Goal: Task Accomplishment & Management: Complete application form

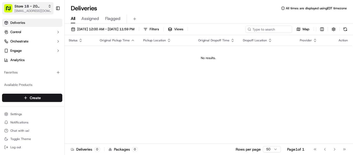
click at [32, 6] on span "Store 18 - 20 E. Jackson (Just Salad)" at bounding box center [29, 6] width 31 height 5
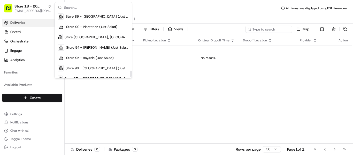
scroll to position [575, 0]
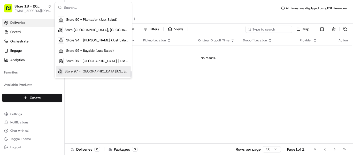
click at [103, 71] on span "Store 97 - [GEOGRAPHIC_DATA][US_STATE] (Just Salad)" at bounding box center [97, 71] width 64 height 5
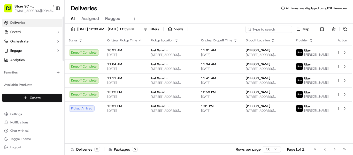
click at [40, 99] on html "Store 97 - Port Washington (Just Salad) mrivera@justsalad.com Toggle Sidebar De…" at bounding box center [176, 77] width 353 height 155
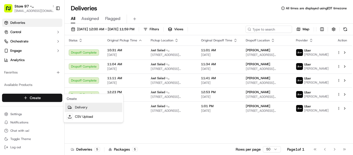
click at [83, 109] on link "Delivery" at bounding box center [94, 107] width 58 height 9
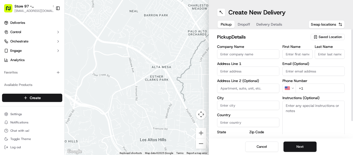
click at [335, 34] on div "Saved Location" at bounding box center [327, 37] width 34 height 6
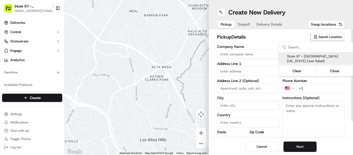
click at [306, 56] on span "Store 97 - [GEOGRAPHIC_DATA][US_STATE] (Just Salad)" at bounding box center [319, 58] width 64 height 9
type input "Store 97 - [GEOGRAPHIC_DATA][US_STATE] (Just Salad)"
type input "143 Shore Rd"
type input "Port Washington"
type input "US"
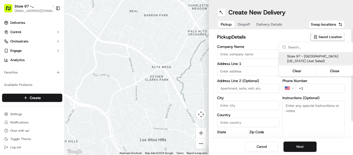
type input "NY"
type input "11050"
type input "+1 866 673 3757"
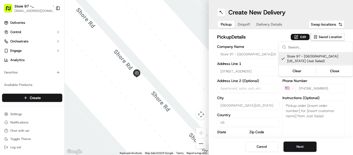
click at [301, 35] on html "Store 97 - Port Washington (Just Salad) mrivera@justsalad.com Toggle Sidebar De…" at bounding box center [176, 77] width 353 height 155
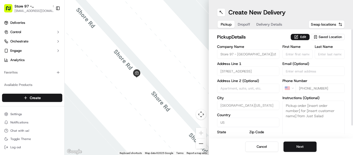
click at [301, 35] on button "Edit" at bounding box center [299, 37] width 19 height 6
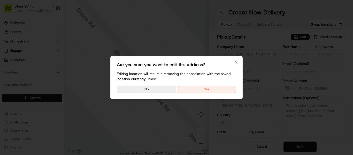
drag, startPoint x: 216, startPoint y: 91, endPoint x: 220, endPoint y: 91, distance: 4.2
click at [216, 91] on button "Yes" at bounding box center [206, 88] width 59 height 7
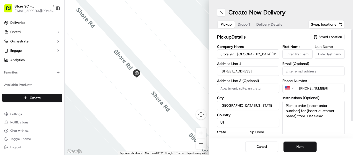
click at [310, 108] on textarea "Pickup order [insert order number] for [insert customer name] from Just Salad" at bounding box center [313, 119] width 62 height 39
paste textarea "9176209335"
type textarea "9176209335"
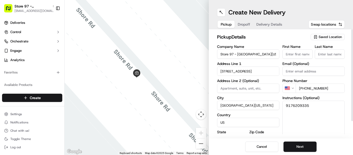
click at [298, 53] on input "First Name" at bounding box center [297, 53] width 30 height 9
type input "Jonathan"
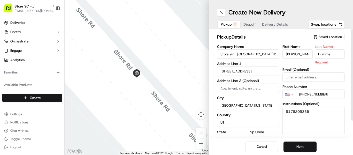
type input "Hummel"
click at [301, 145] on button "Next" at bounding box center [299, 146] width 33 height 10
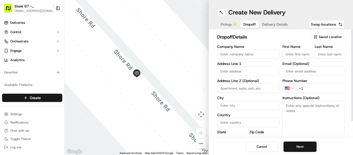
click at [298, 59] on div "First Name Last Name Email (Optional) Phone Number US +1 Instructions (Optional…" at bounding box center [313, 99] width 62 height 108
click at [298, 54] on input "First Name" at bounding box center [297, 53] width 30 height 9
type input "Jonathan"
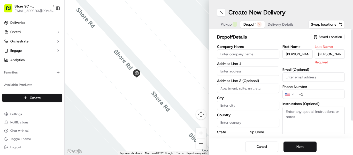
type input "Hummel"
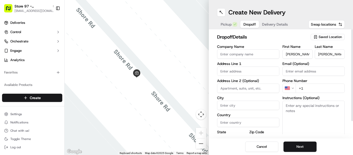
click at [236, 71] on input "text" at bounding box center [248, 70] width 62 height 9
paste input "32 Reid Avenue"
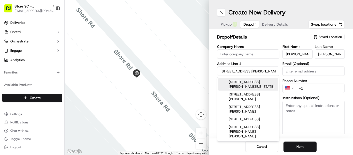
click at [246, 83] on div "32 Reid Avenue, Port Washington, NY" at bounding box center [248, 84] width 60 height 12
type input "32 Reid Ave, Port Washington, NY 11050, USA"
type input "Port Washington"
type input "United States"
type input "NY"
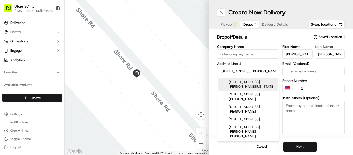
type input "11050"
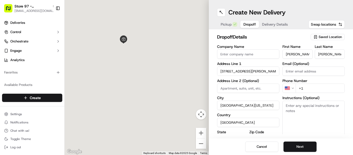
type input "32 Reid Avenue"
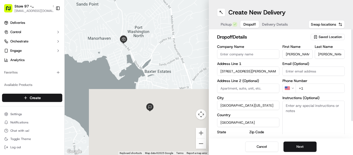
scroll to position [19, 0]
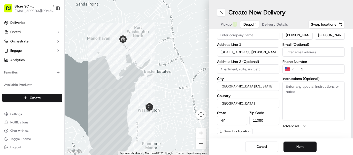
click at [318, 68] on input "+1" at bounding box center [319, 68] width 49 height 9
paste input "917 620 9335"
type input "+1 917 620 9335"
click at [295, 146] on button "Next" at bounding box center [299, 146] width 33 height 10
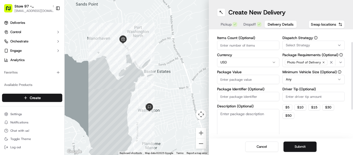
click at [245, 79] on input "Package Value" at bounding box center [248, 79] width 62 height 9
type input "12.37"
paste input "13313529"
type input "13313529"
click at [298, 145] on button "Submit" at bounding box center [299, 146] width 33 height 10
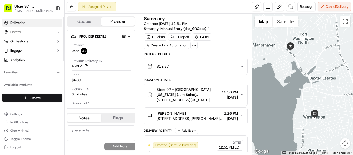
click at [26, 22] on link "Deliveries" at bounding box center [32, 23] width 60 height 8
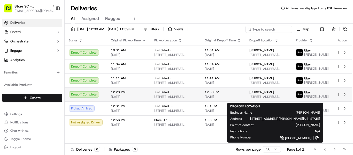
click at [264, 94] on span "Jonathan H" at bounding box center [261, 92] width 25 height 4
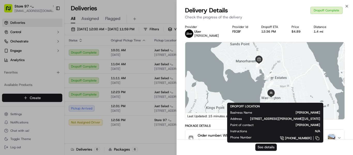
click at [267, 147] on button "See details" at bounding box center [265, 146] width 21 height 7
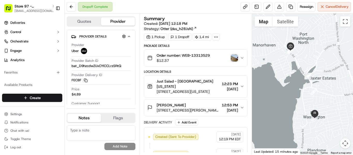
click at [234, 54] on div "Order number: WEB-13313529 $12.37" at bounding box center [193, 58] width 93 height 10
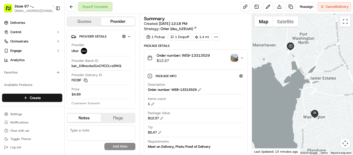
click at [234, 58] on img "button" at bounding box center [234, 57] width 7 height 7
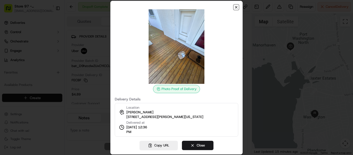
click at [235, 6] on icon "button" at bounding box center [236, 7] width 4 height 4
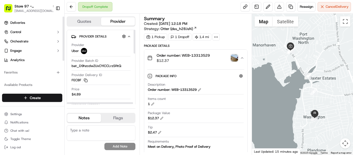
drag, startPoint x: 22, startPoint y: 21, endPoint x: 62, endPoint y: 6, distance: 42.5
click at [22, 21] on span "Deliveries" at bounding box center [17, 22] width 15 height 5
